Goal: Obtain resource: Obtain resource

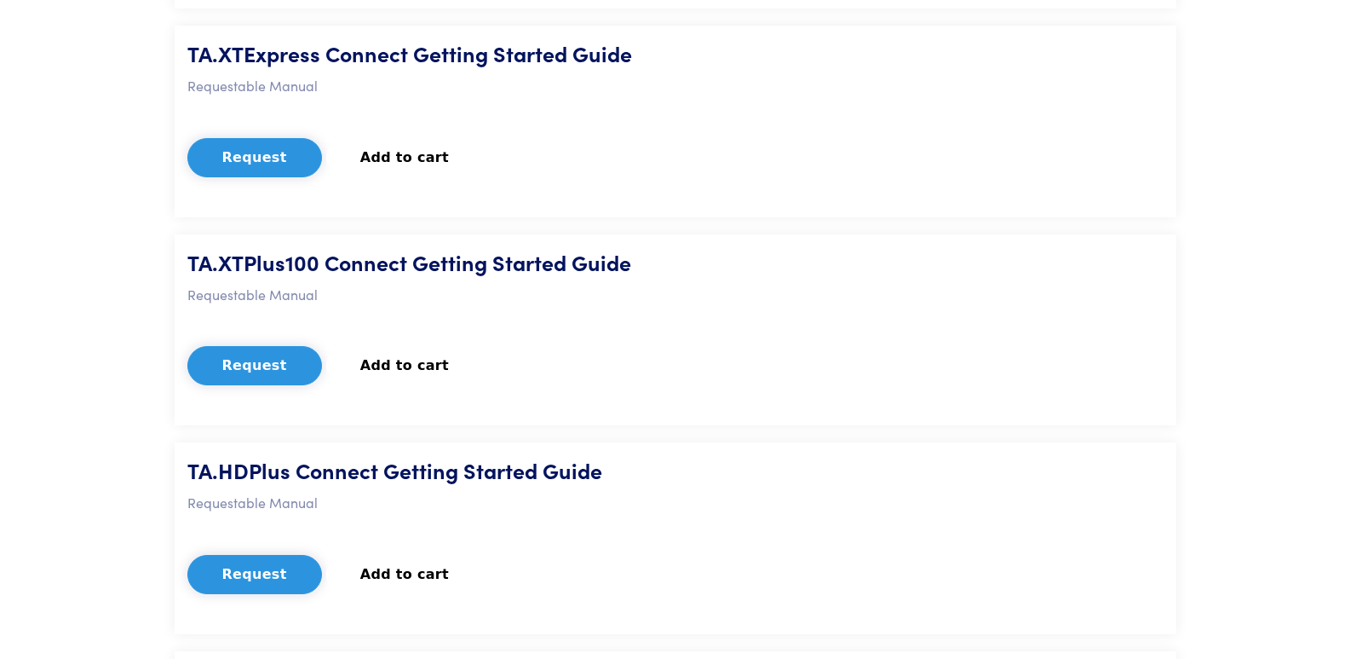
scroll to position [852, 0]
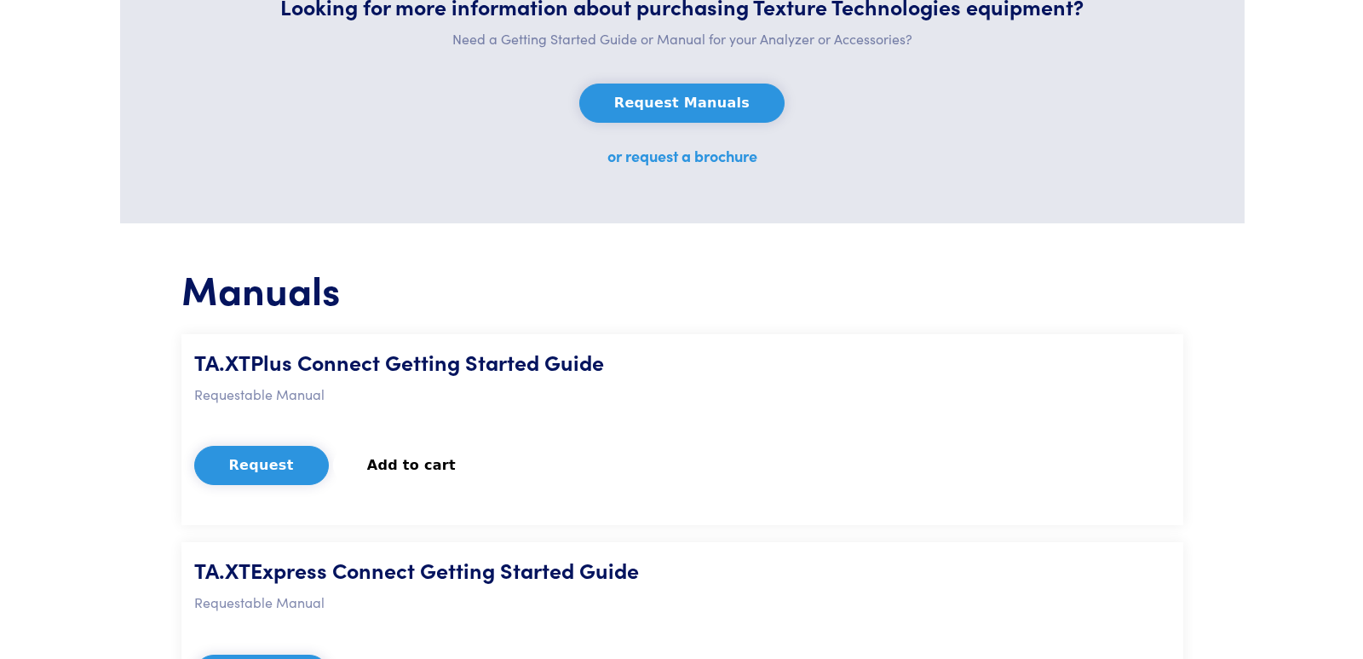
scroll to position [511, 0]
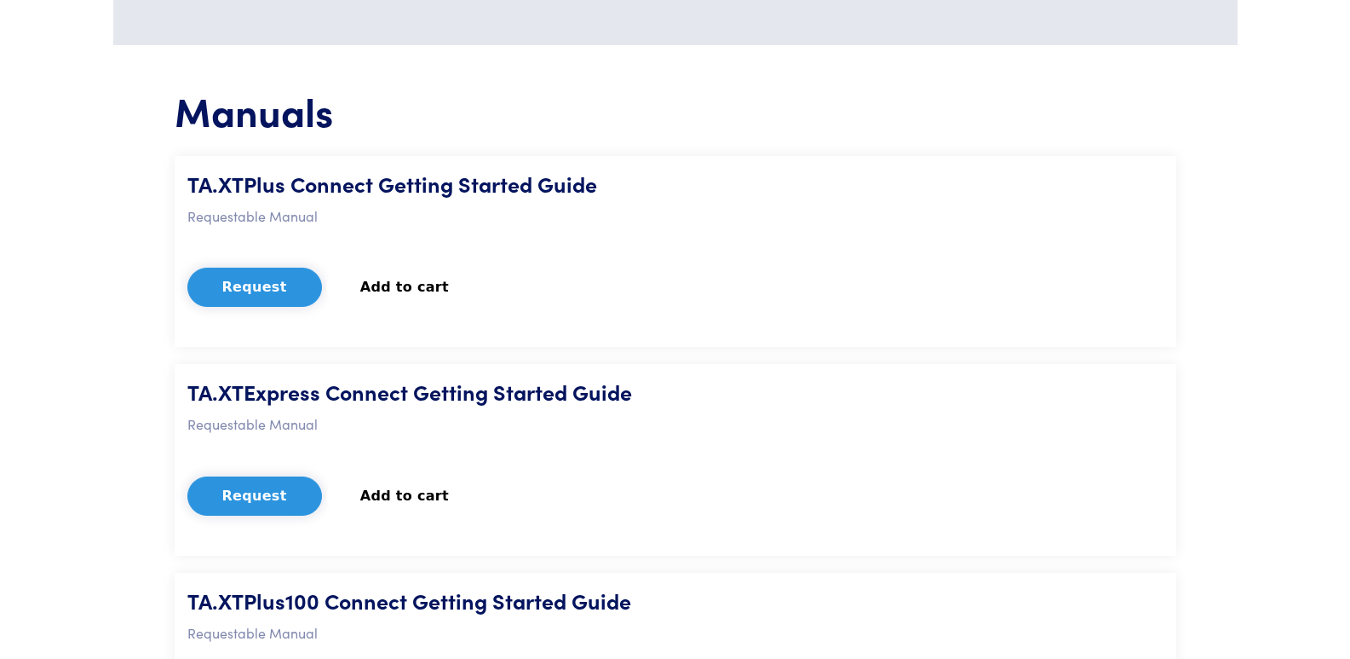
click at [258, 219] on p "Requestable Manual" at bounding box center [675, 216] width 976 height 22
click at [262, 182] on h5 "TA.XTPlus Connect Getting Started Guide" at bounding box center [675, 184] width 976 height 30
click at [270, 308] on div "TA.XTPlus Connect Getting Started Guide Requestable Manual Request Add to cart …" at bounding box center [676, 252] width 1002 height 192
click at [288, 291] on button "Request" at bounding box center [254, 287] width 135 height 39
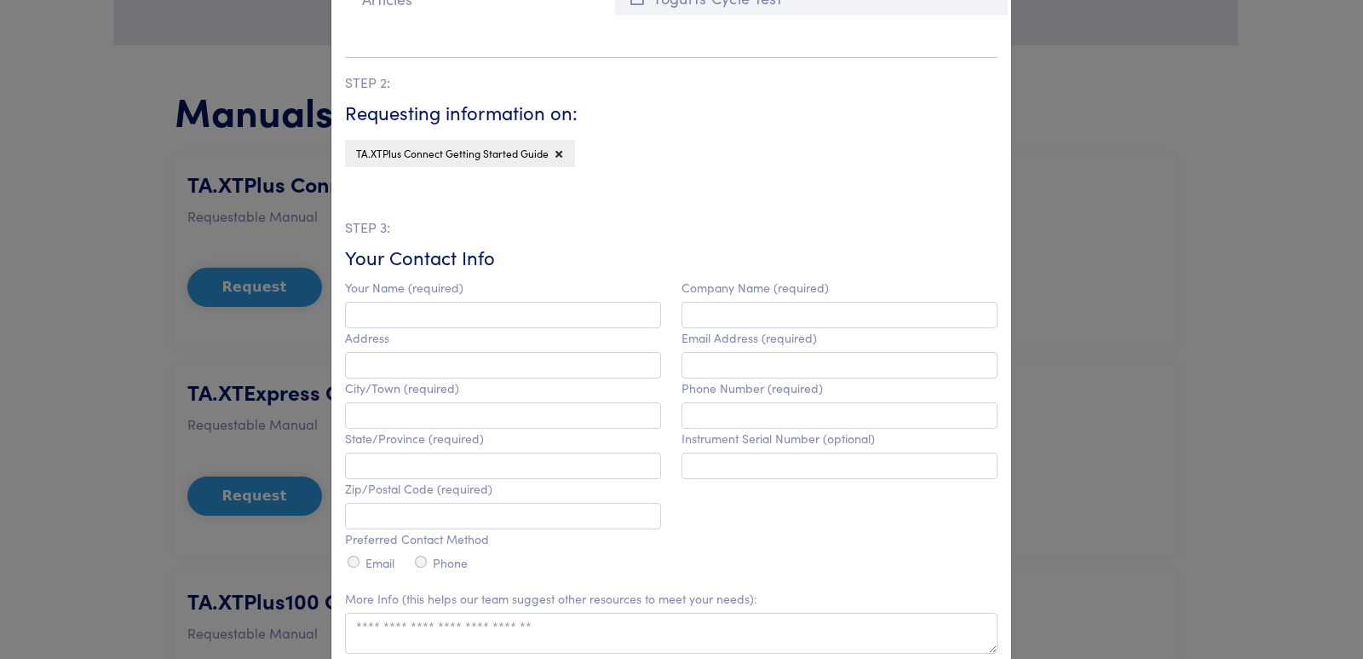
scroll to position [426, 0]
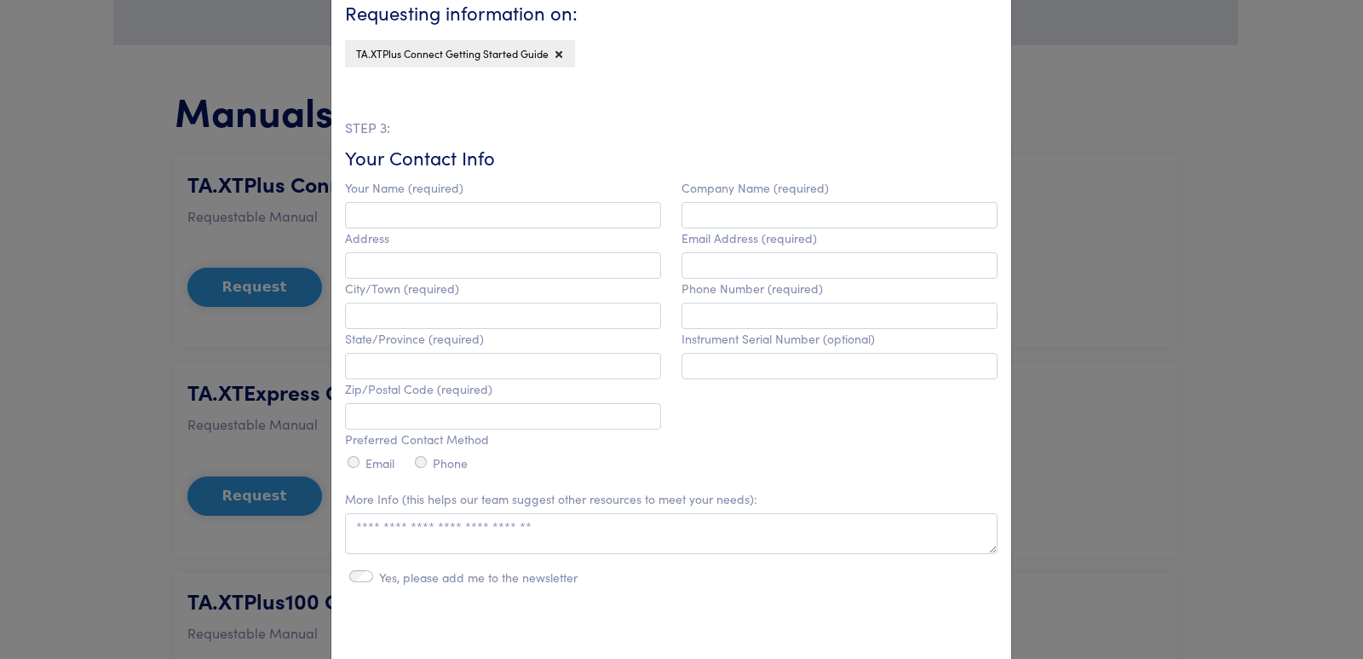
click at [1097, 314] on div "**********" at bounding box center [681, 329] width 1363 height 659
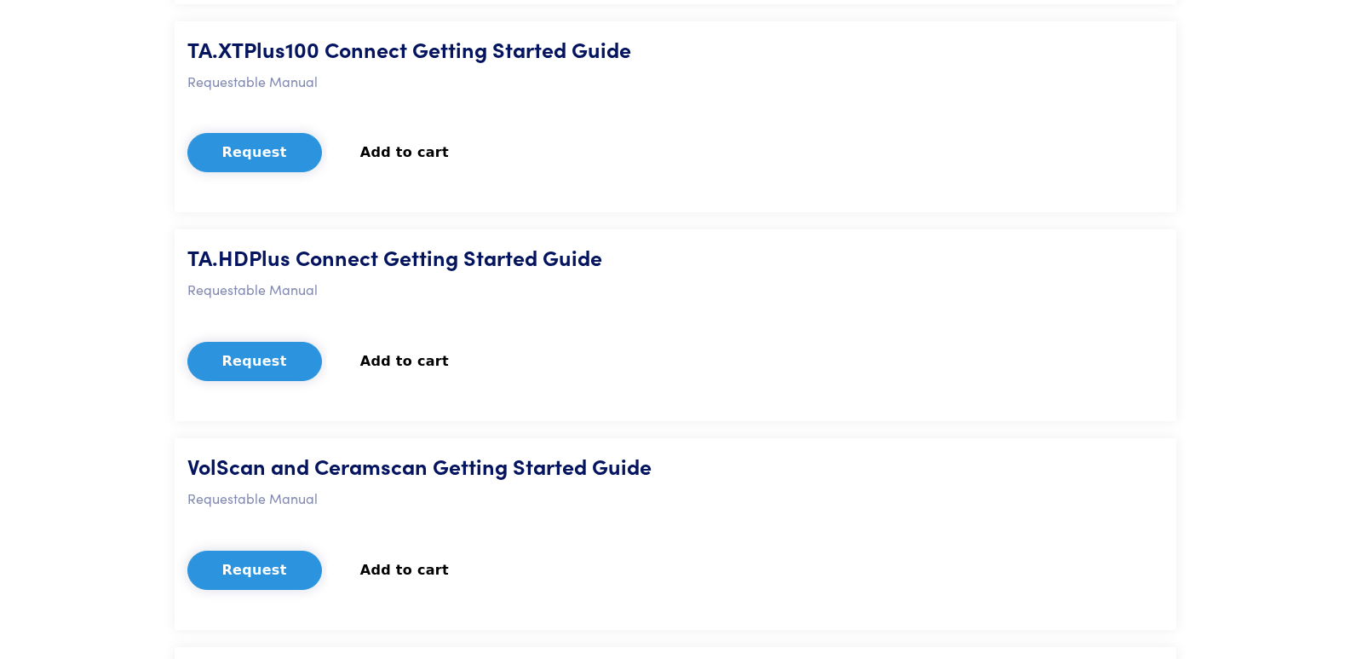
scroll to position [1278, 0]
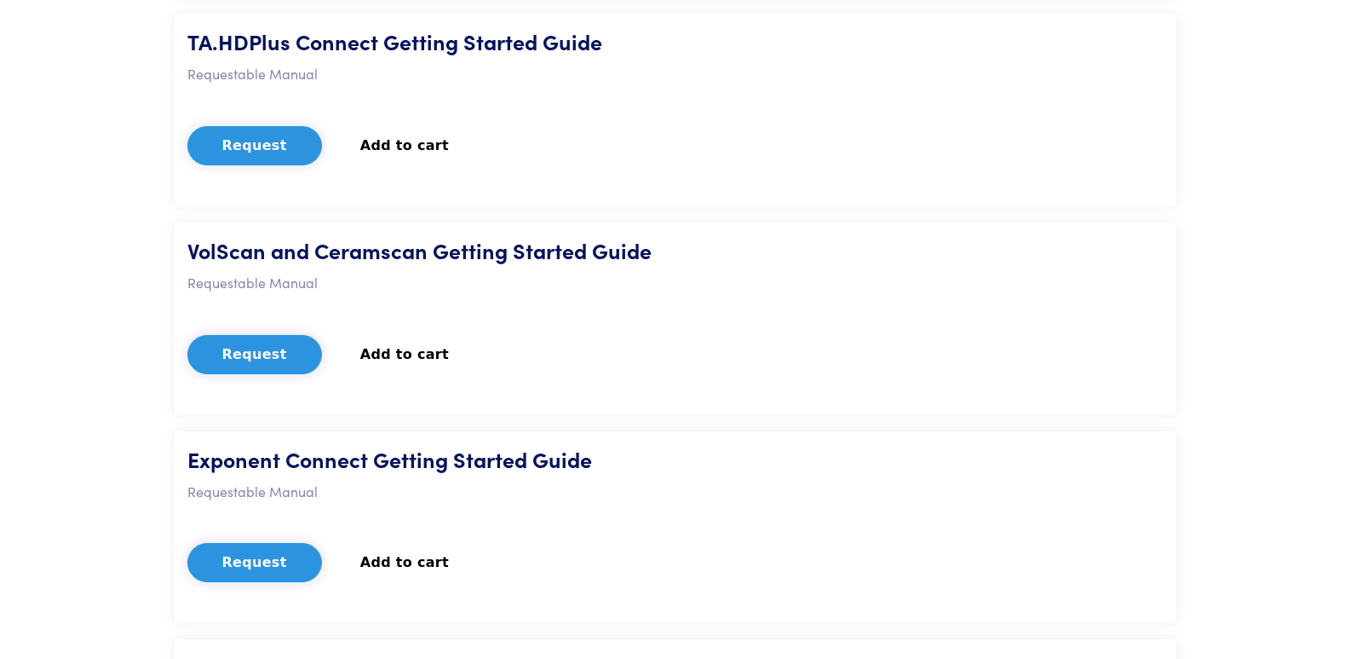
drag, startPoint x: 0, startPoint y: 136, endPoint x: 10, endPoint y: 129, distance: 12.8
